Goal: Check status: Check status

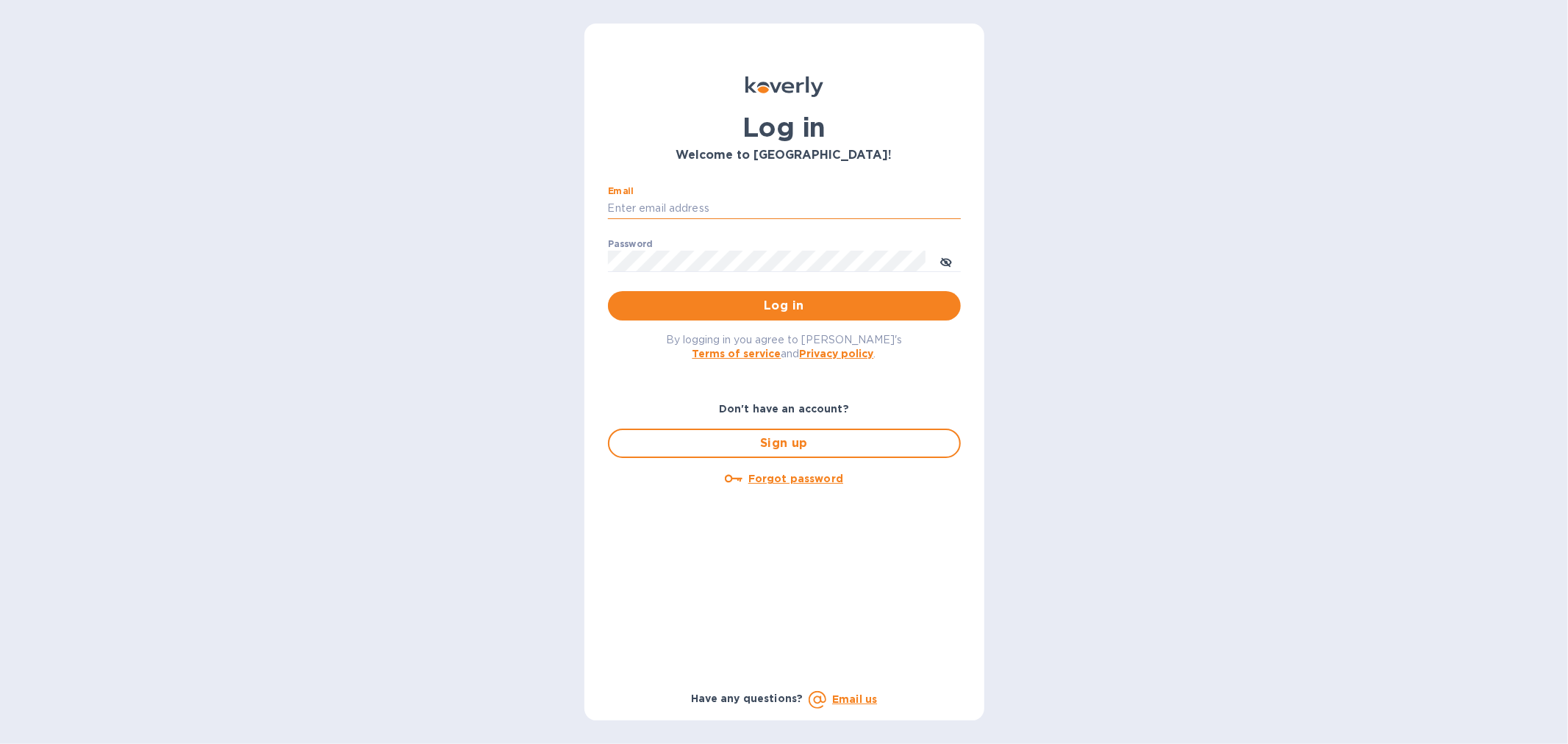
click at [678, 200] on input "Email" at bounding box center [784, 208] width 353 height 22
type input "[EMAIL_ADDRESS][DOMAIN_NAME]"
click at [726, 306] on span "Log in" at bounding box center [784, 305] width 329 height 17
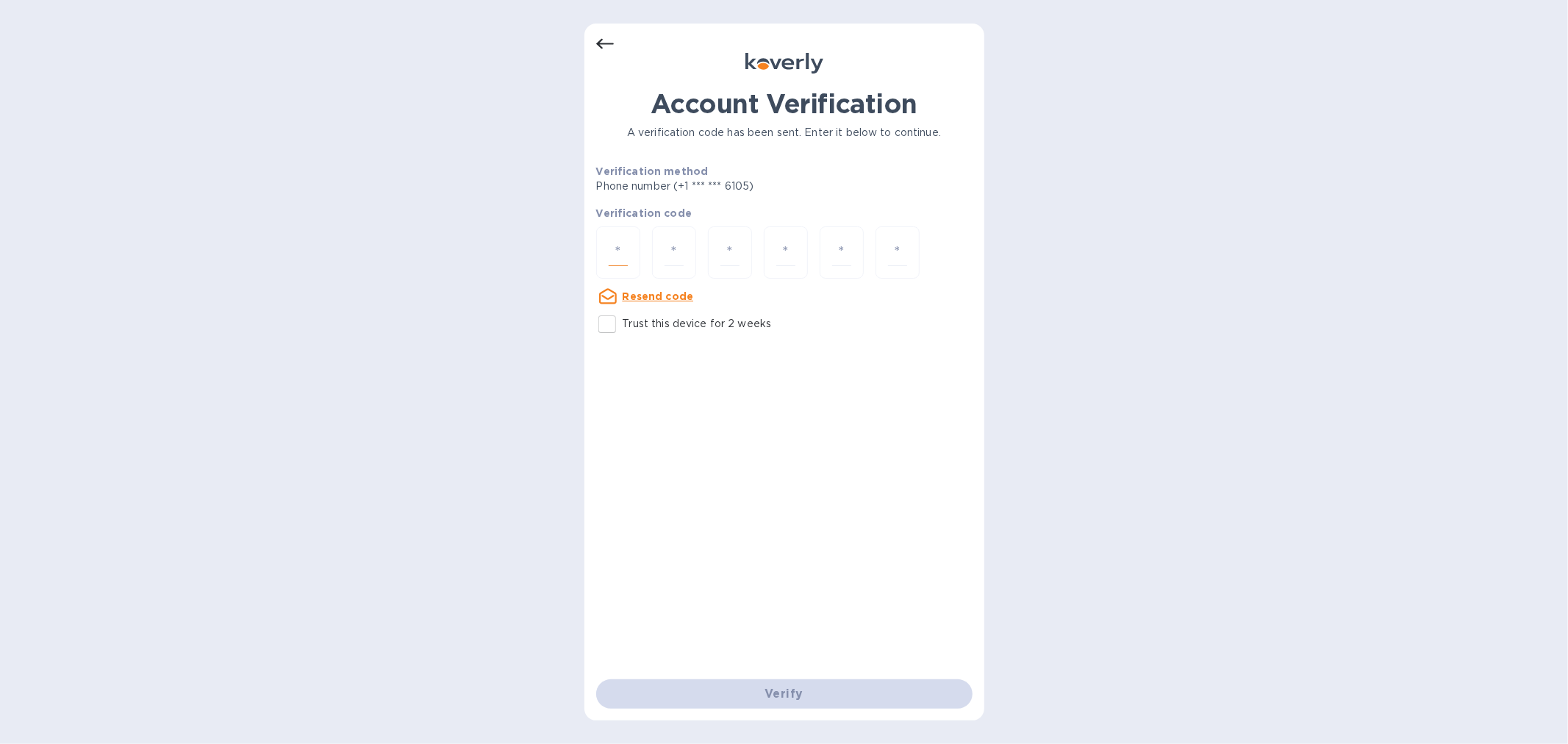
click at [613, 246] on input "number" at bounding box center [618, 253] width 19 height 27
paste input "7"
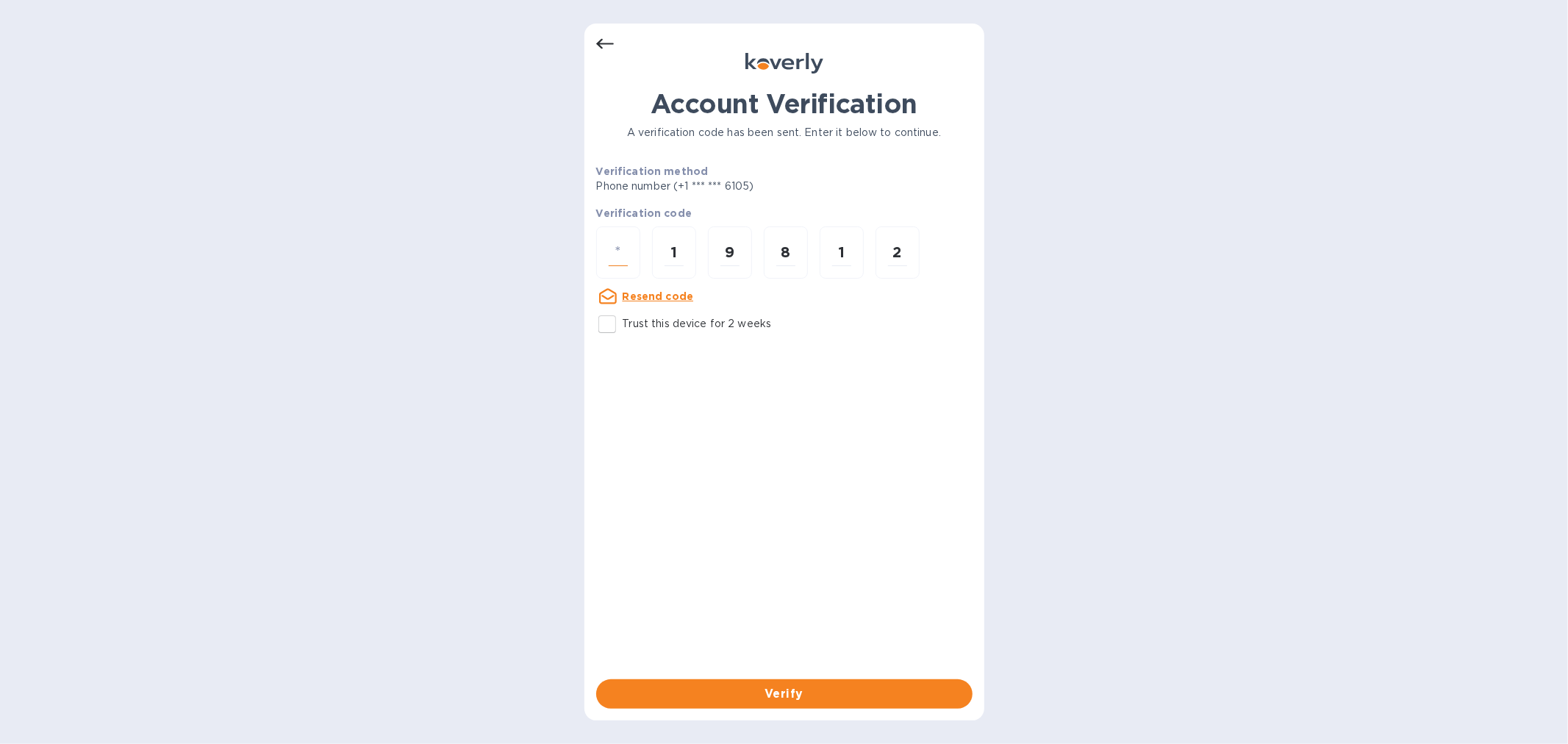
type input "7"
type input "1"
type input "9"
type input "8"
type input "1"
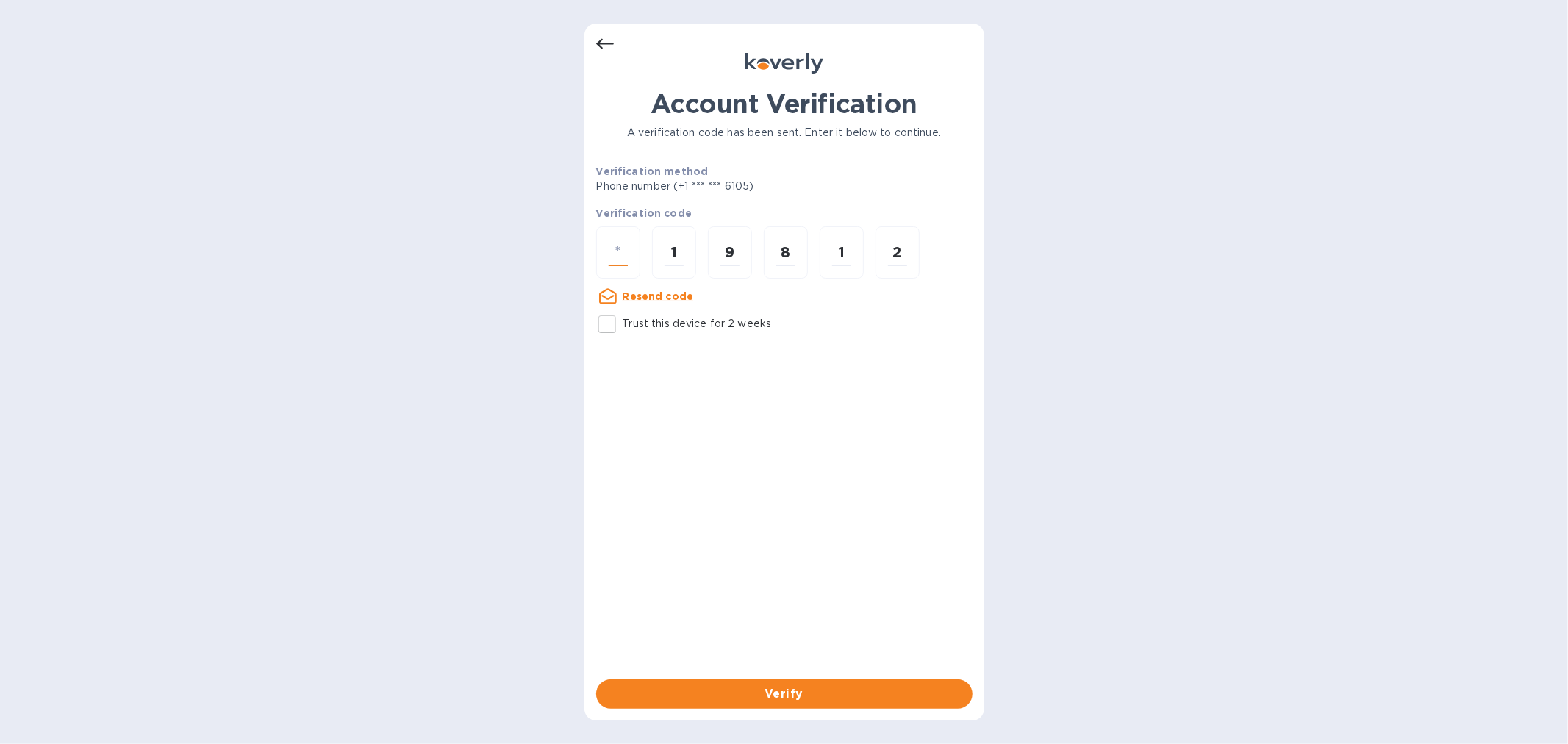
type input "2"
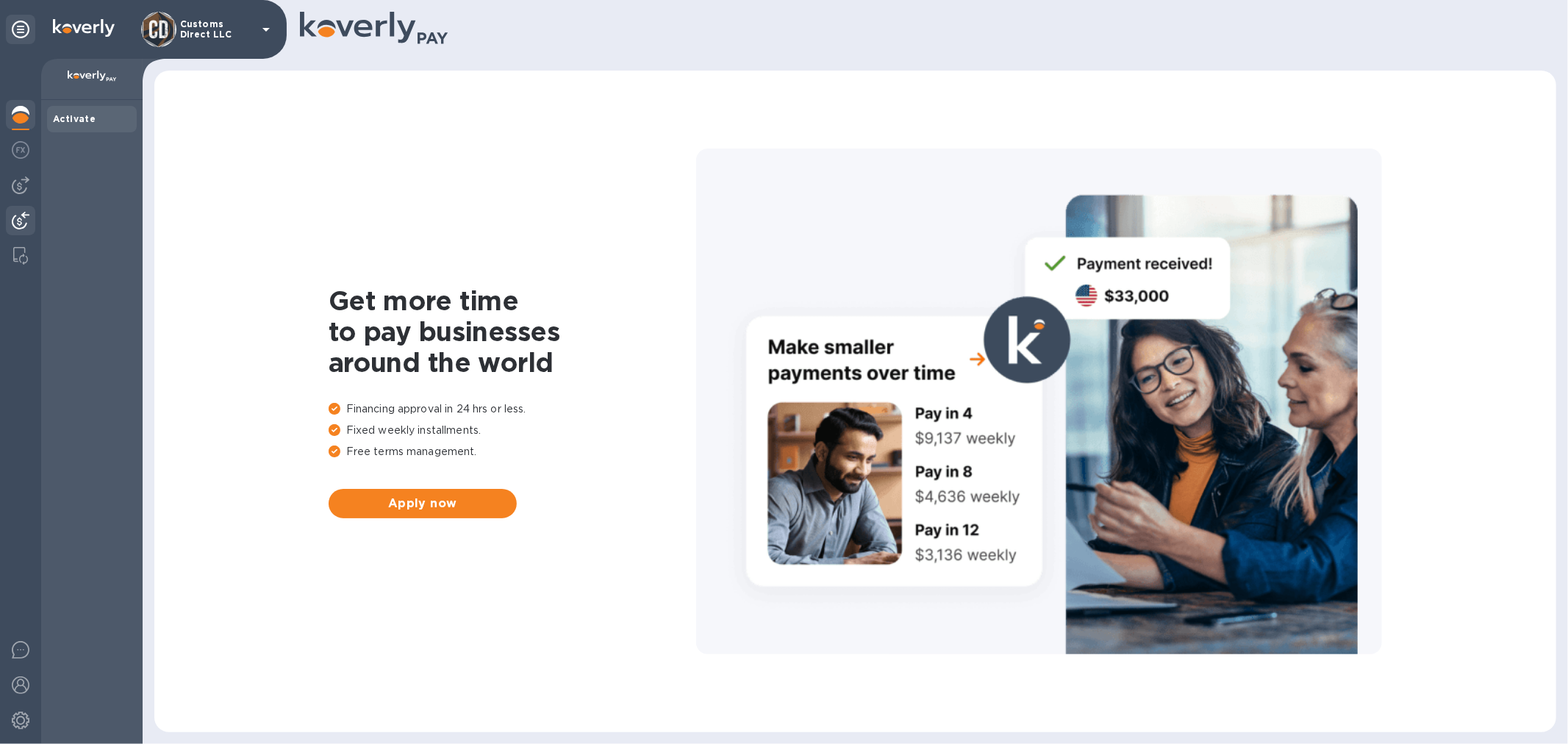
click at [23, 218] on img at bounding box center [20, 220] width 17 height 17
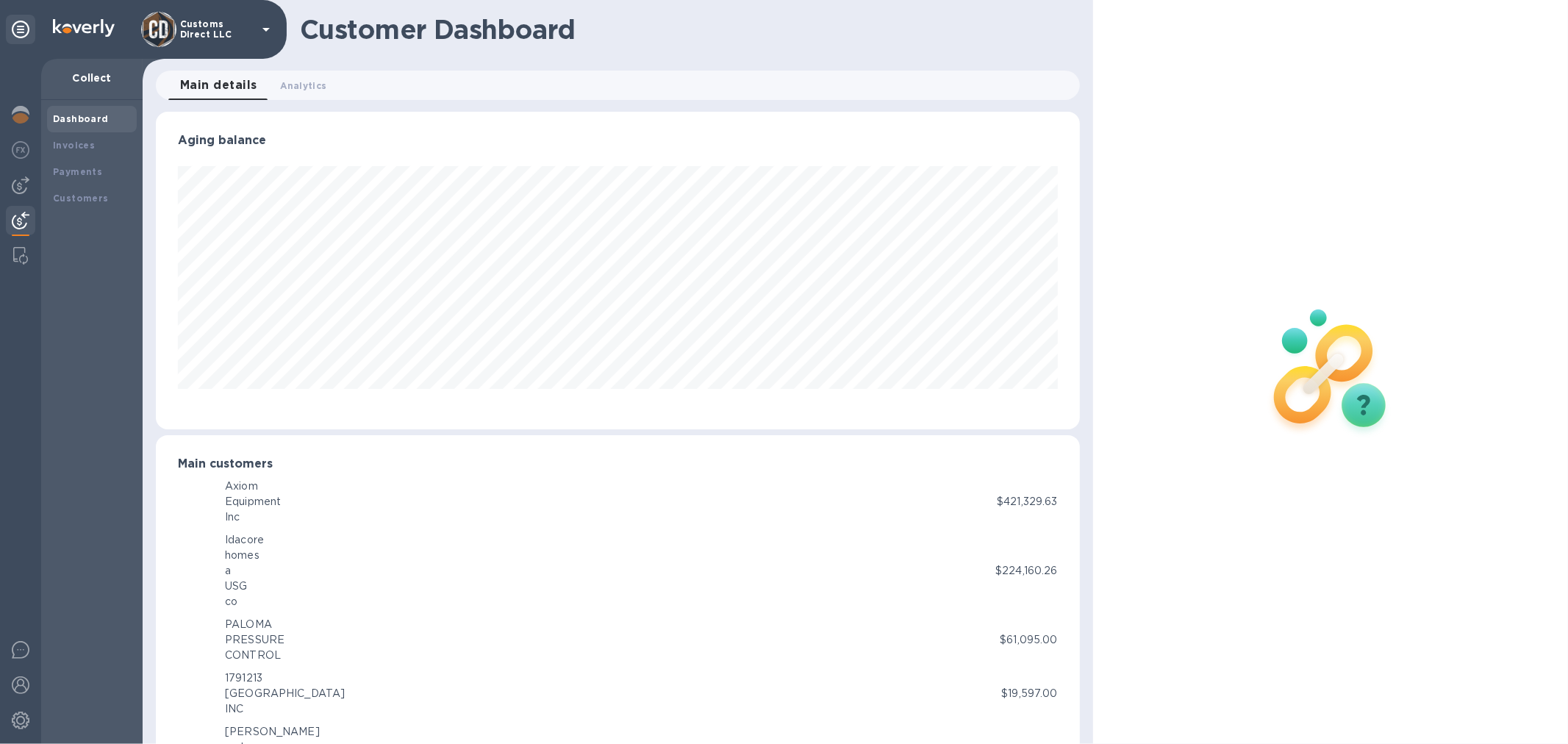
scroll to position [734488, 734152]
click at [83, 176] on b "Payments" at bounding box center [78, 170] width 49 height 11
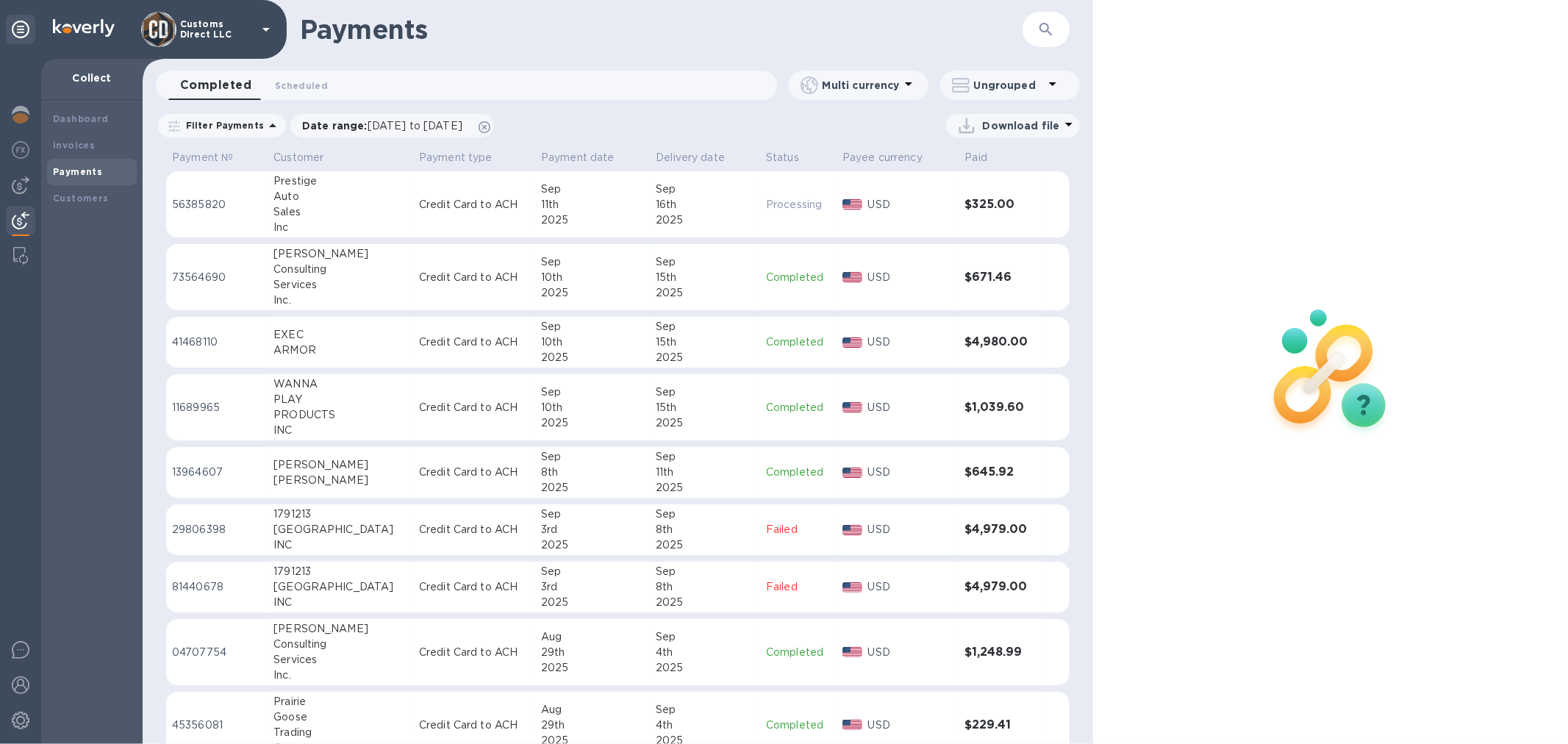
click at [686, 345] on div "15th" at bounding box center [706, 342] width 99 height 16
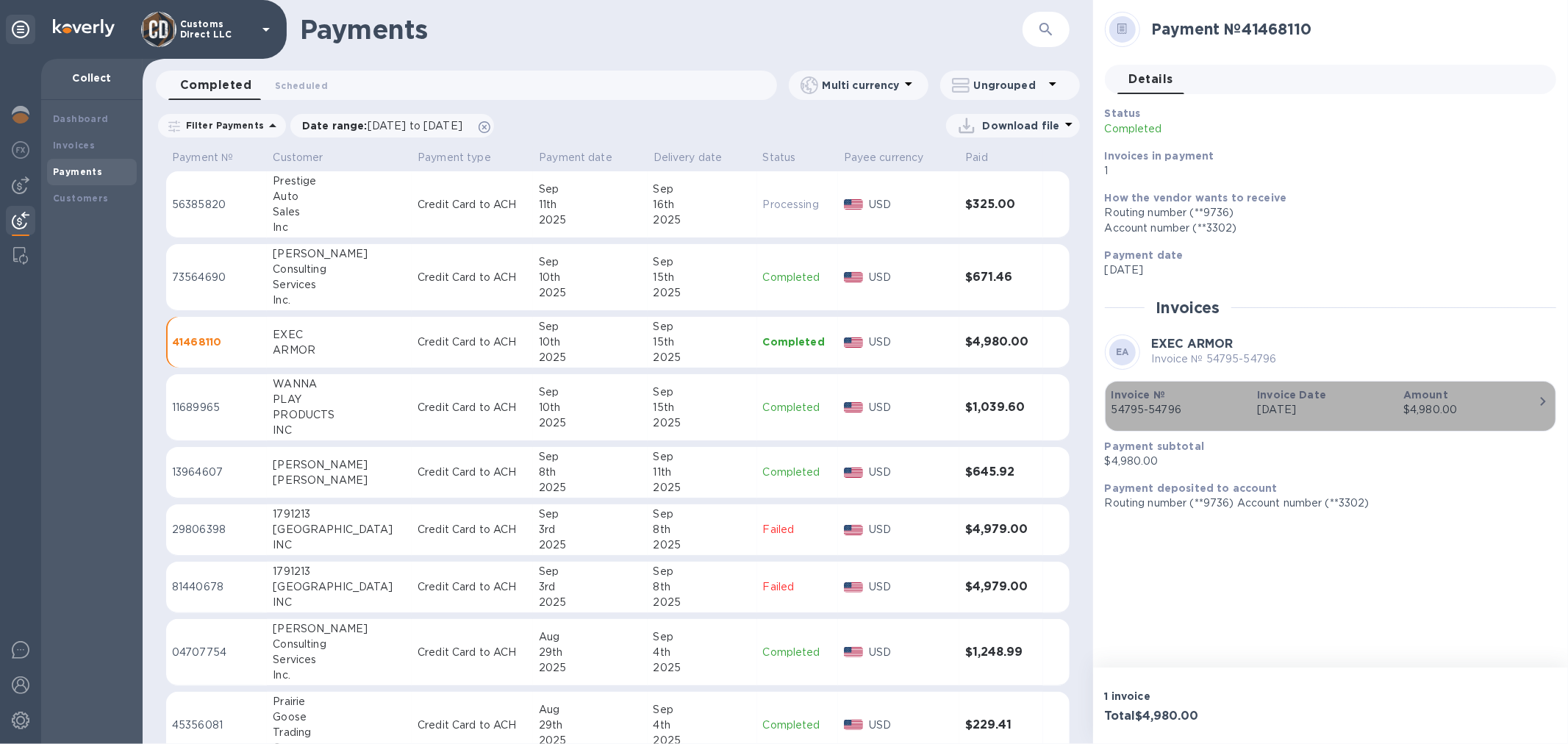
drag, startPoint x: 1191, startPoint y: 410, endPoint x: 1123, endPoint y: 423, distance: 69.2
click at [1123, 423] on div "Invoice № 54795-54796 Invoice Date [DATE] Amount $4,980.00" at bounding box center [1331, 406] width 438 height 38
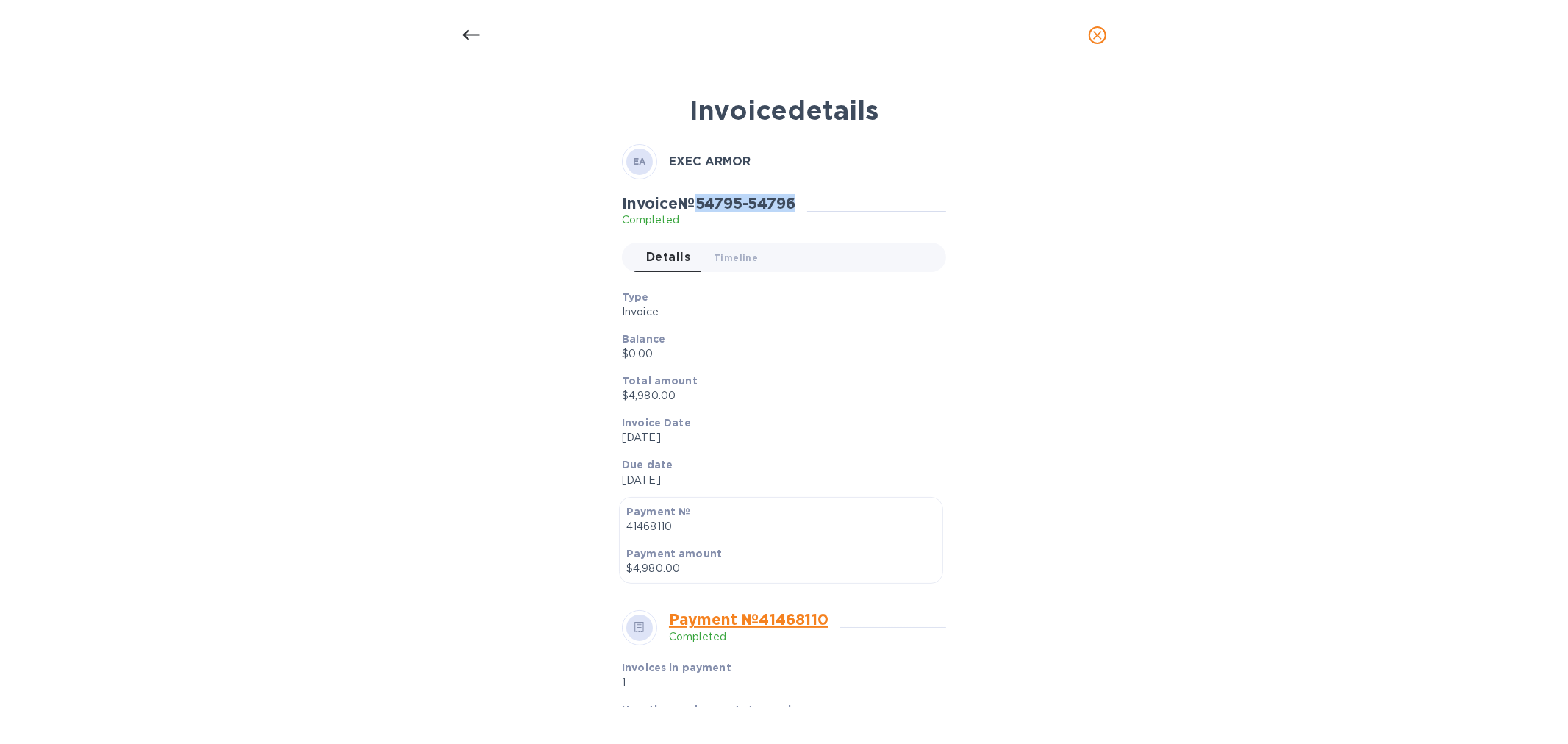
drag, startPoint x: 701, startPoint y: 202, endPoint x: 811, endPoint y: 200, distance: 110.0
click at [807, 200] on div "Invoice № 54795-54796 Completed" at bounding box center [714, 210] width 185 height 34
copy h2 "54795-54796"
click at [1091, 32] on icon "close" at bounding box center [1097, 35] width 15 height 15
